Goal: Register for event/course

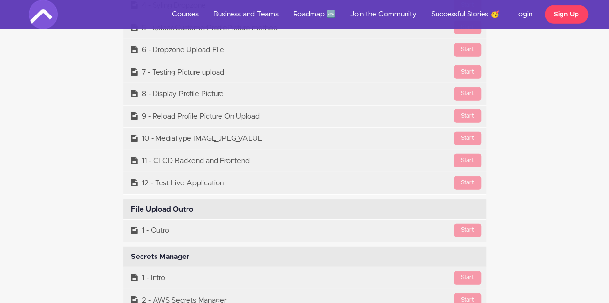
scroll to position [23535, 0]
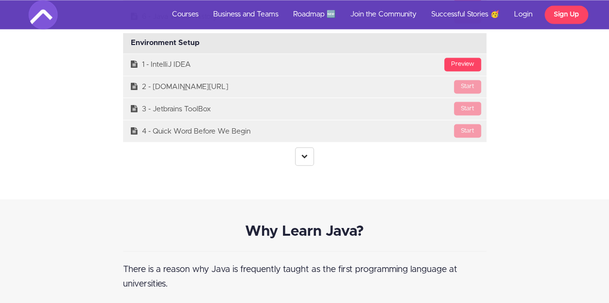
scroll to position [2671, 0]
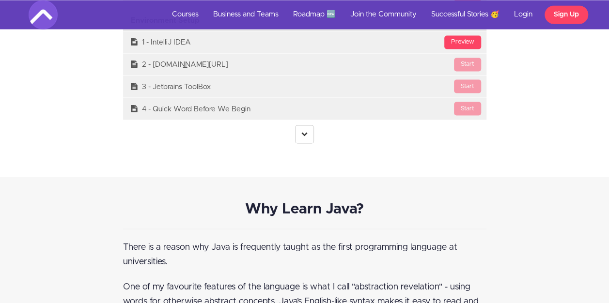
click at [298, 134] on link at bounding box center [304, 134] width 19 height 18
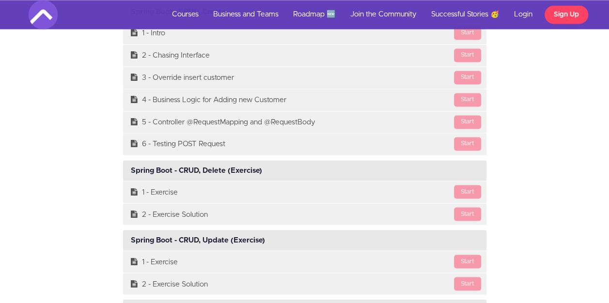
scroll to position [11825, 0]
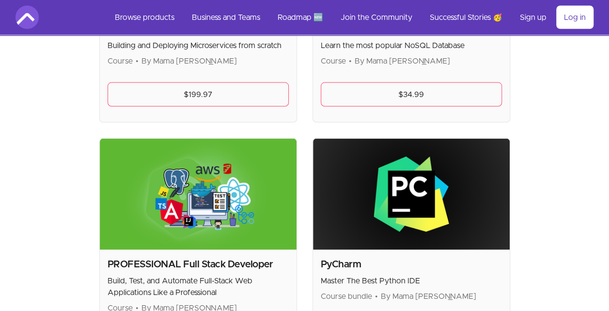
scroll to position [2745, 0]
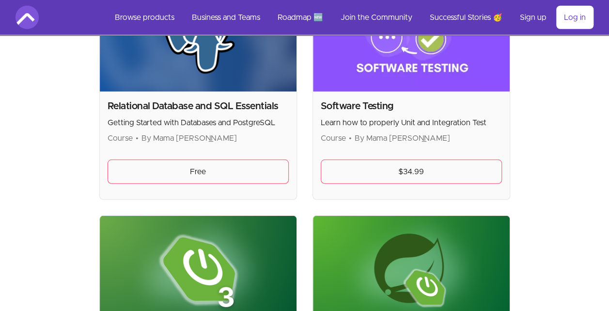
scroll to position [3189, 0]
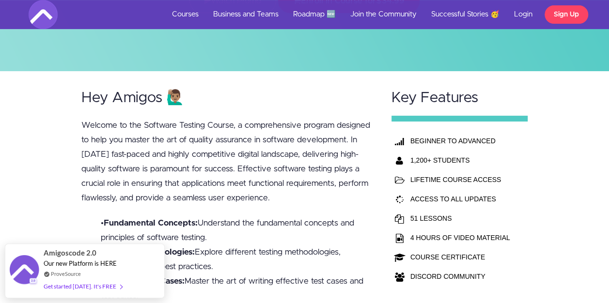
scroll to position [184, 0]
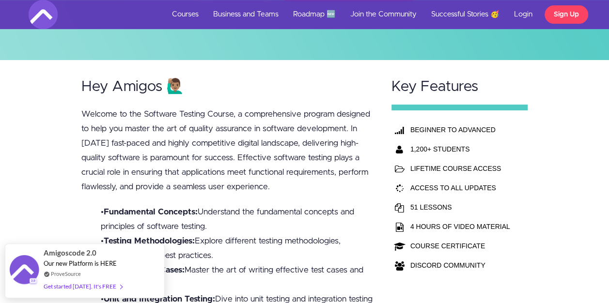
drag, startPoint x: 80, startPoint y: 278, endPoint x: 44, endPoint y: 80, distance: 201.1
click at [44, 80] on div "Hey Amigos 🙋🏽‍♂️ Welcome to the Software Testing Course, a comprehensive progra…" at bounding box center [304, 256] width 609 height 392
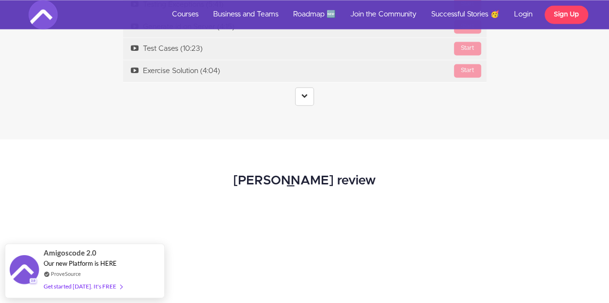
scroll to position [2551, 0]
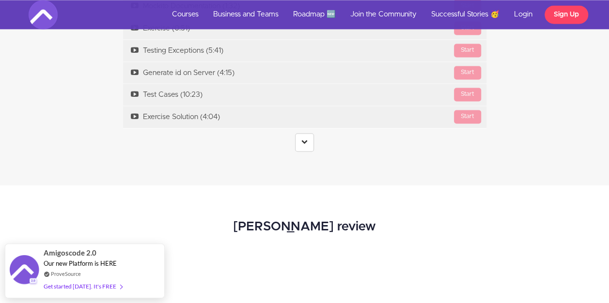
click at [302, 139] on icon at bounding box center [305, 142] width 6 height 6
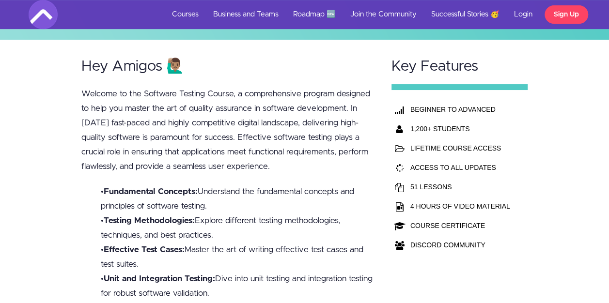
scroll to position [0, 0]
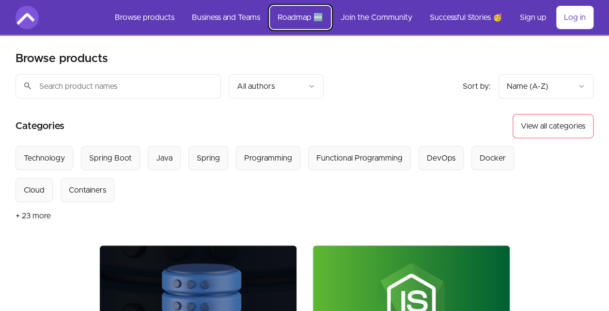
click at [303, 14] on link "Roadmap 🆕" at bounding box center [300, 17] width 61 height 23
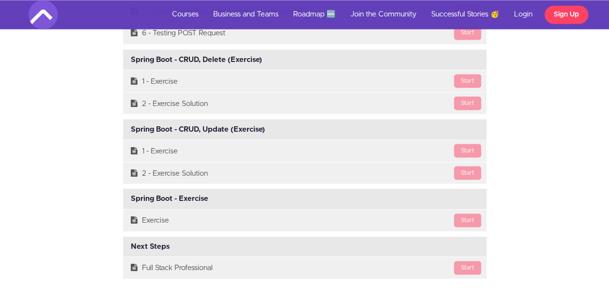
scroll to position [11825, 0]
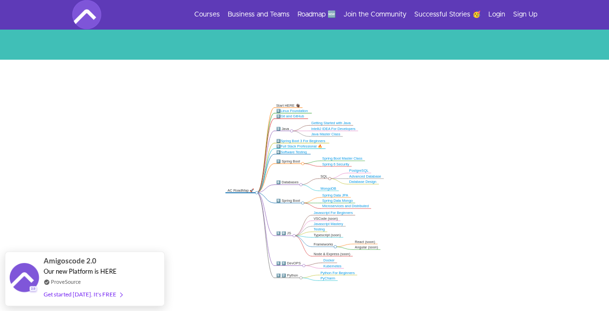
scroll to position [143, 0]
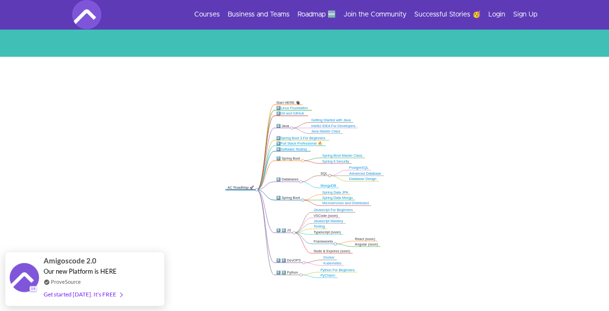
click at [68, 283] on div "Amigoscode 2.0 Our new Platform is HERE ProveSource Get started today. It's FREE" at bounding box center [85, 279] width 82 height 54
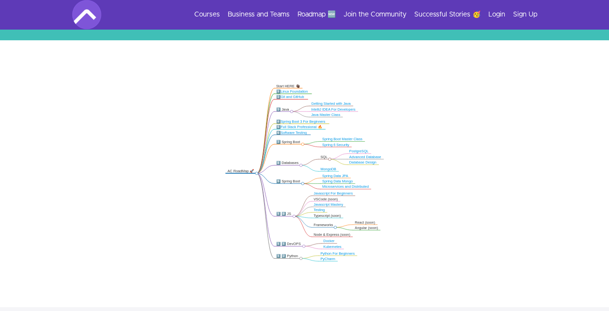
scroll to position [162, 0]
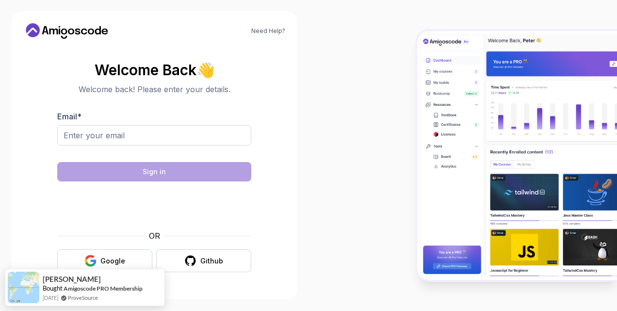
click at [432, 82] on body "Need Help? Welcome Back 👋 Welcome back! Please enter your details. Email * Sign…" at bounding box center [308, 155] width 617 height 311
click at [151, 133] on input "Email *" at bounding box center [154, 135] width 194 height 20
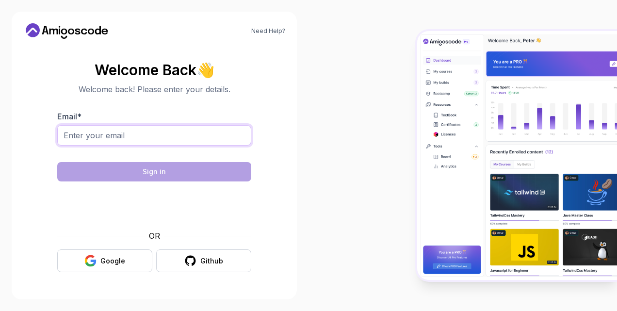
type input "syglemelg@gmail.com"
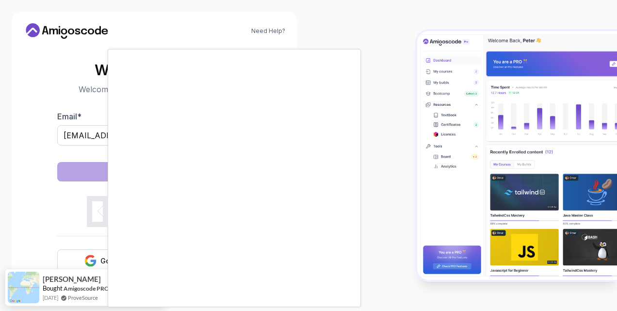
click at [89, 208] on div at bounding box center [308, 155] width 617 height 311
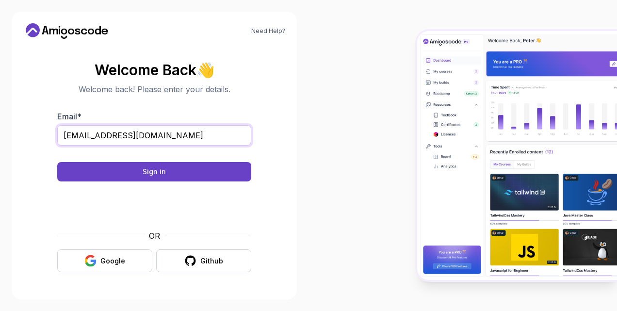
drag, startPoint x: 157, startPoint y: 136, endPoint x: 33, endPoint y: 130, distance: 123.7
click at [33, 130] on section "Welcome Back 👋 Welcome back! Please enter your details. Email * syglemelg@gmail…" at bounding box center [154, 166] width 262 height 229
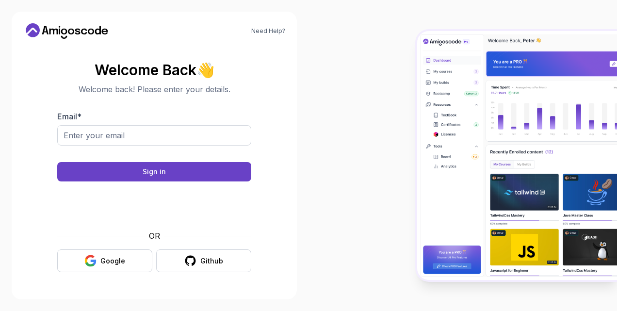
click at [317, 108] on div at bounding box center [462, 155] width 308 height 311
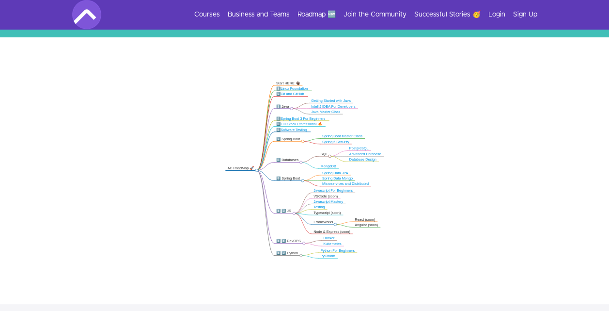
click at [235, 121] on icon ".markmap{font:300 16px/20px sans-serif}.markmap-link{fill:none}.markmap-node>ci…" at bounding box center [304, 169] width 609 height 187
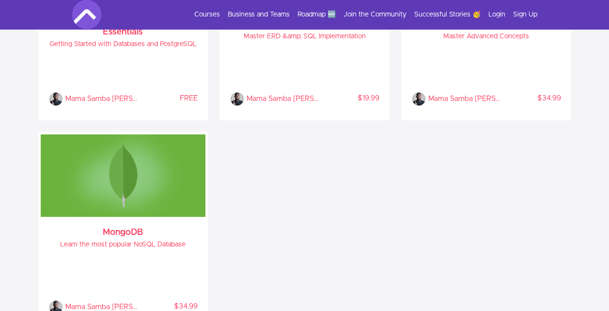
scroll to position [1578, 0]
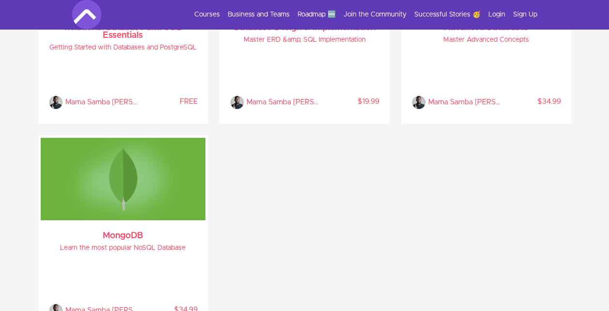
click at [536, 179] on div "Relational Database and SQL Essentials Getting Started with Databases and Postg…" at bounding box center [304, 135] width 533 height 416
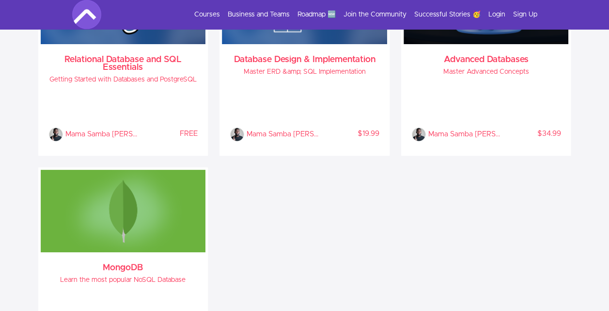
scroll to position [1552, 0]
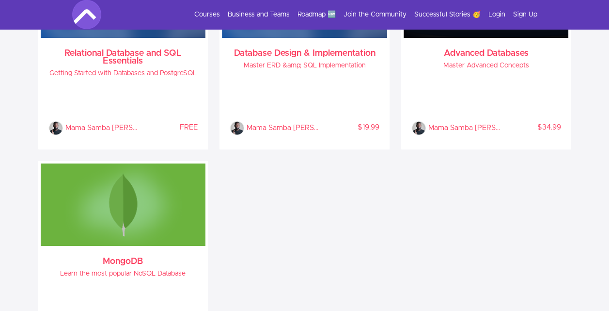
click at [595, 176] on section "Datatabases Relational Database and SQL Essentials Getting Started with Databas…" at bounding box center [304, 143] width 609 height 492
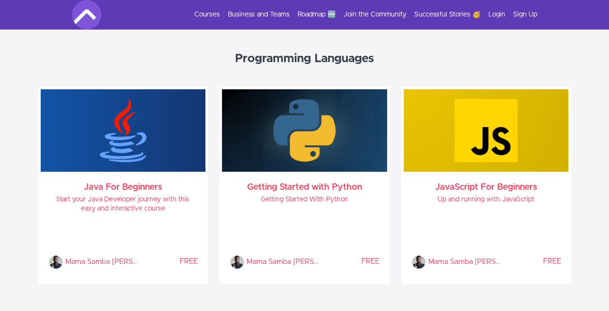
scroll to position [478, 0]
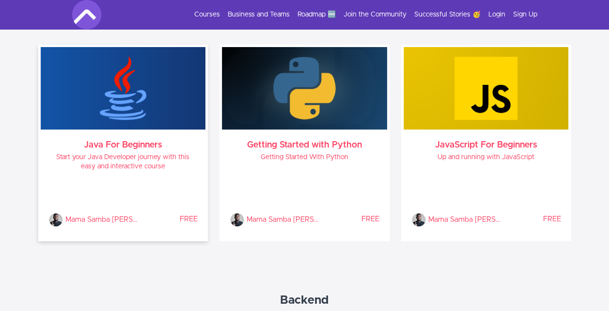
click at [161, 187] on div "Mama Samba Braima Nelson % COMPLETE FREE" at bounding box center [123, 203] width 150 height 48
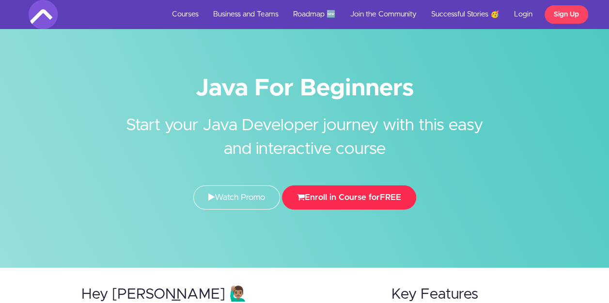
click at [360, 197] on button "Enroll in Course for FREE" at bounding box center [349, 198] width 134 height 24
